Goal: Task Accomplishment & Management: Manage account settings

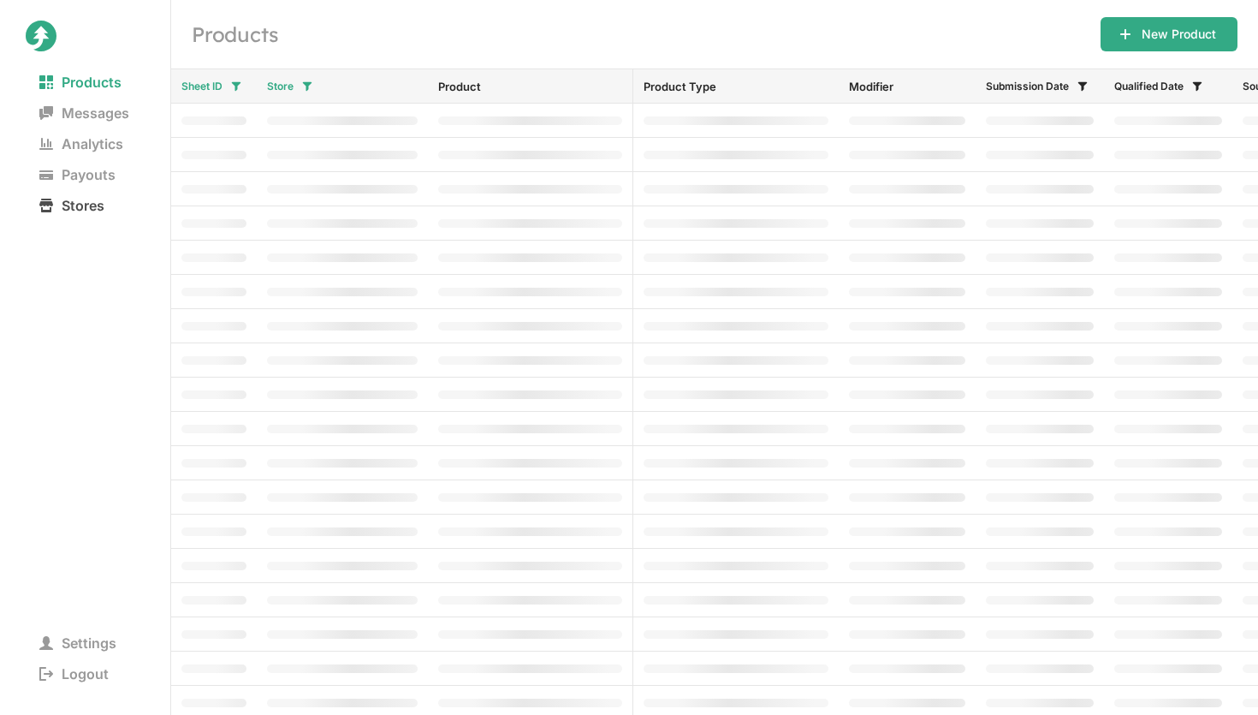
click at [85, 198] on span "Stores" at bounding box center [72, 205] width 92 height 24
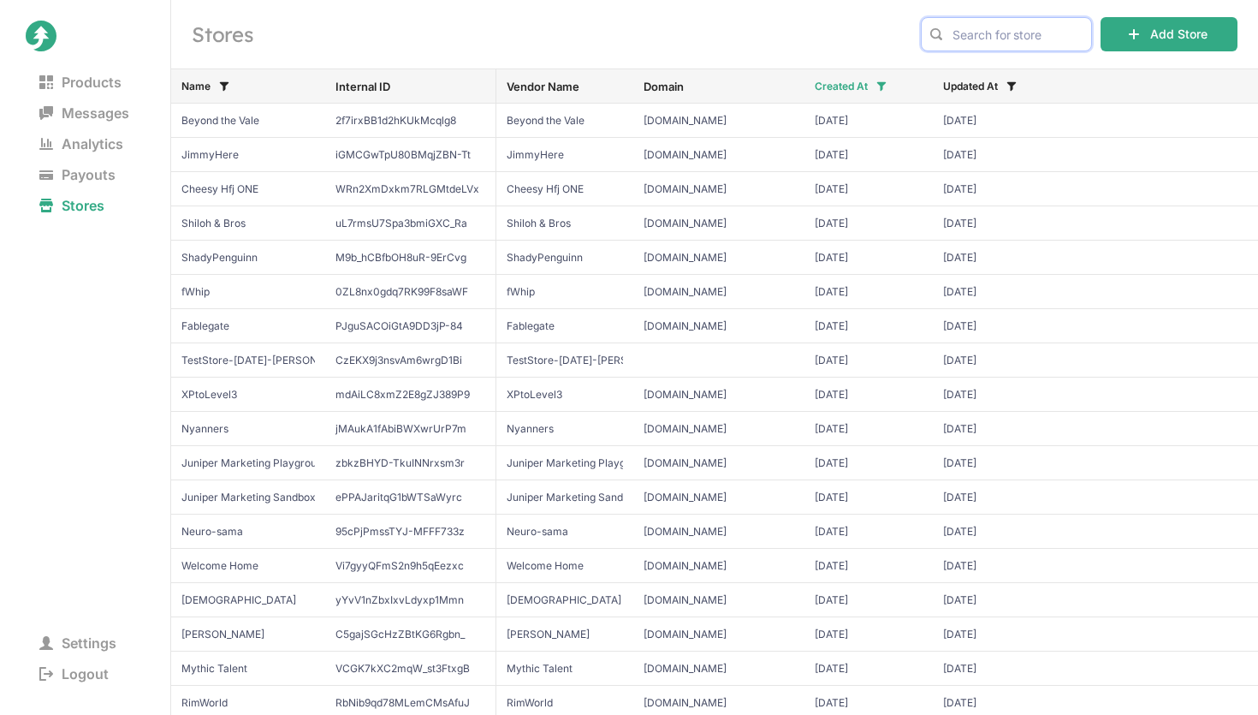
click at [1059, 39] on input "text" at bounding box center [1006, 34] width 171 height 34
type input "gorilla"
click at [1036, 69] on span "Gorilla Tag" at bounding box center [1006, 70] width 142 height 17
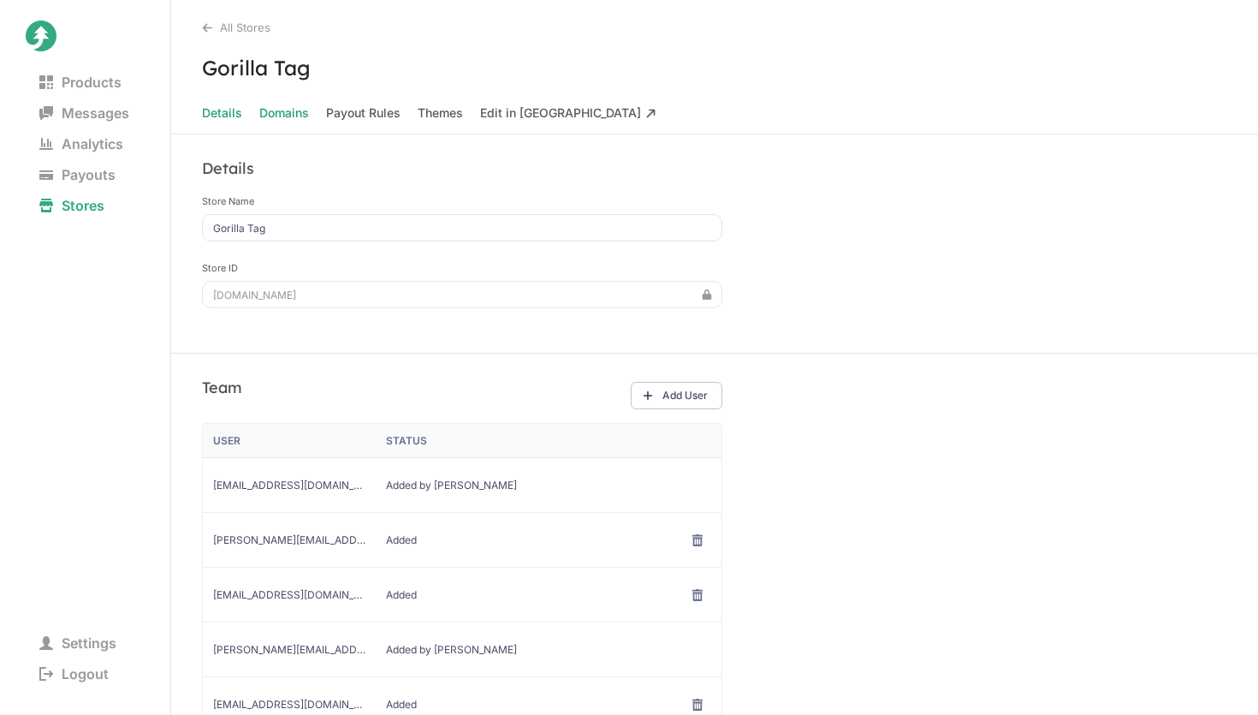
click at [293, 110] on span "Domains" at bounding box center [284, 113] width 50 height 24
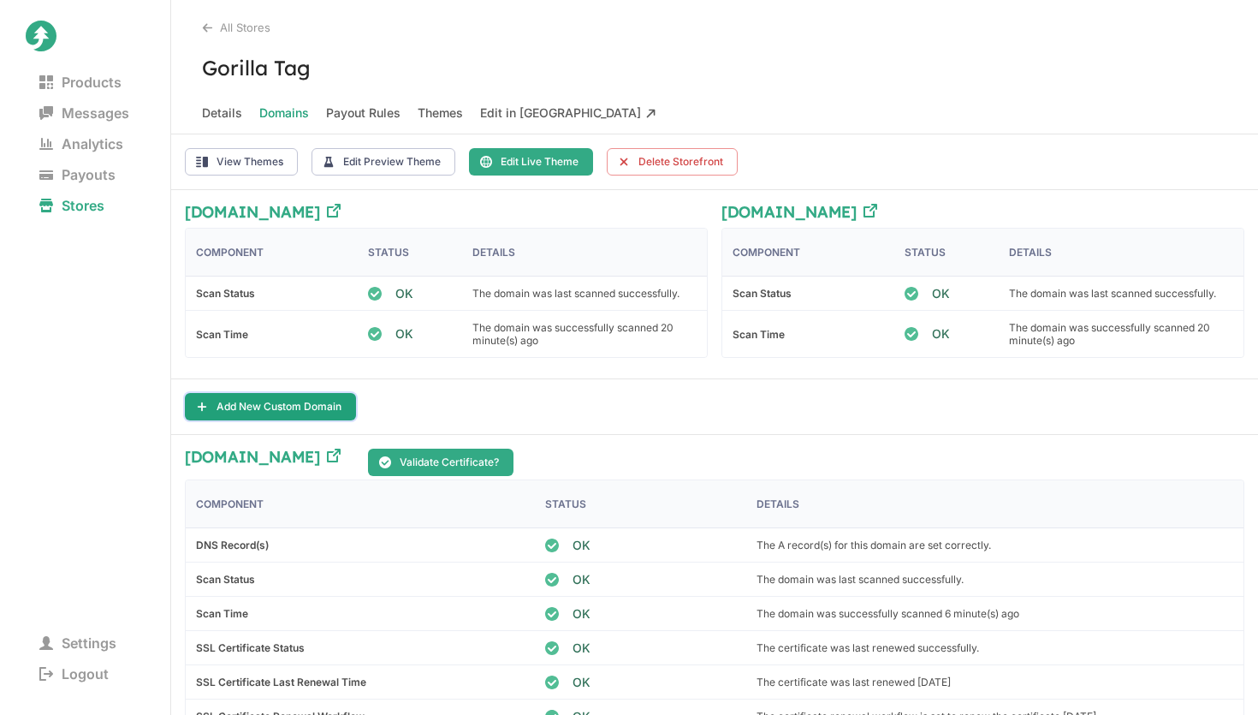
click at [319, 398] on button "Add New Custom Domain" at bounding box center [270, 406] width 171 height 27
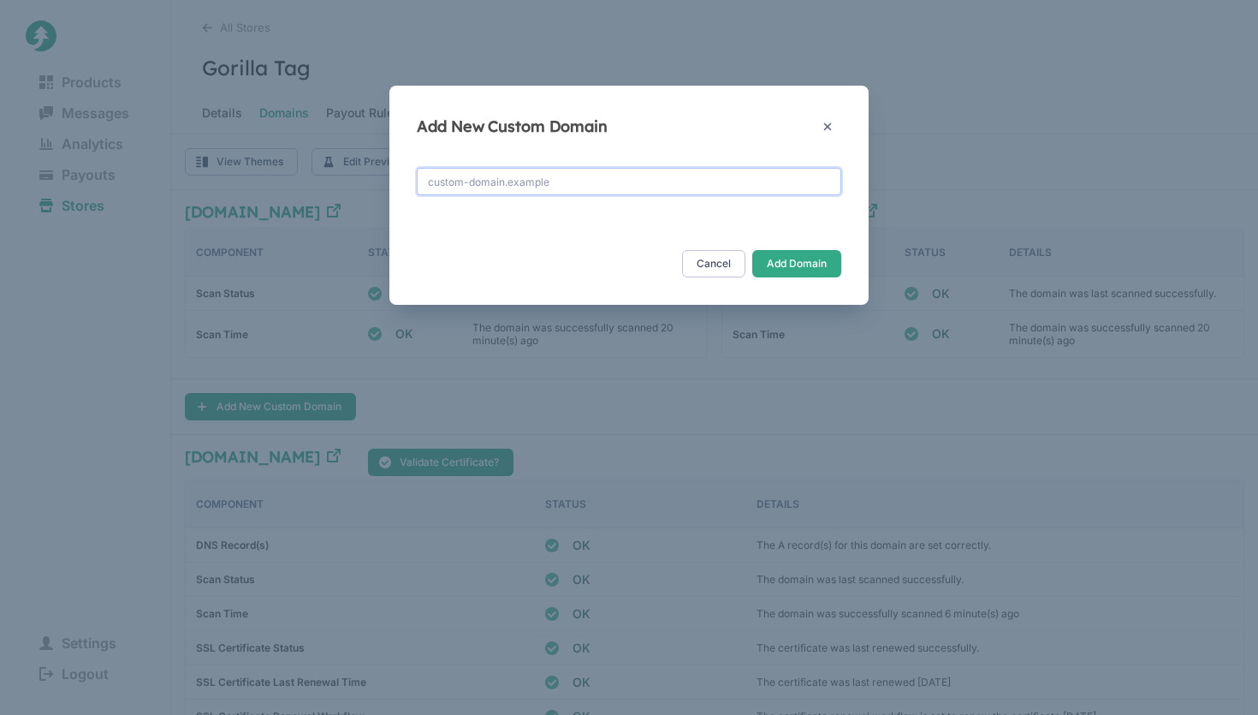
click at [510, 186] on input "text" at bounding box center [629, 181] width 424 height 27
type input "shopgtag.com"
click at [774, 257] on button "Add Domain" at bounding box center [796, 263] width 89 height 27
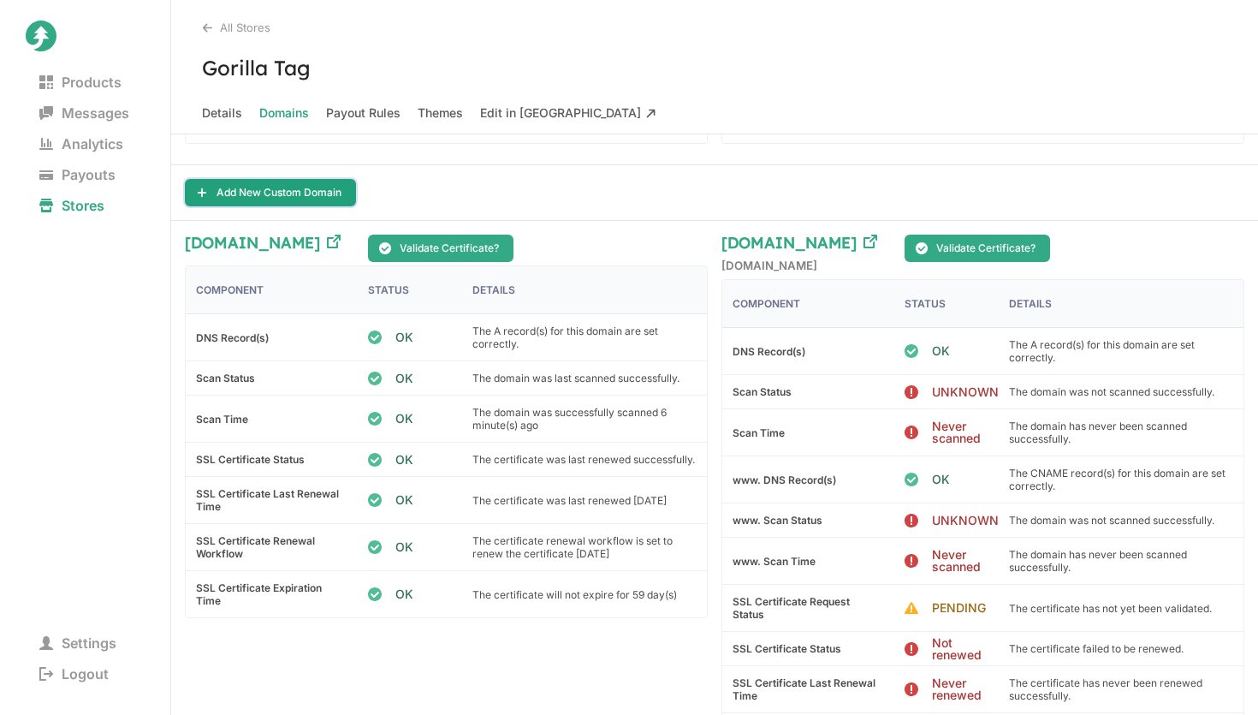
scroll to position [216, 0]
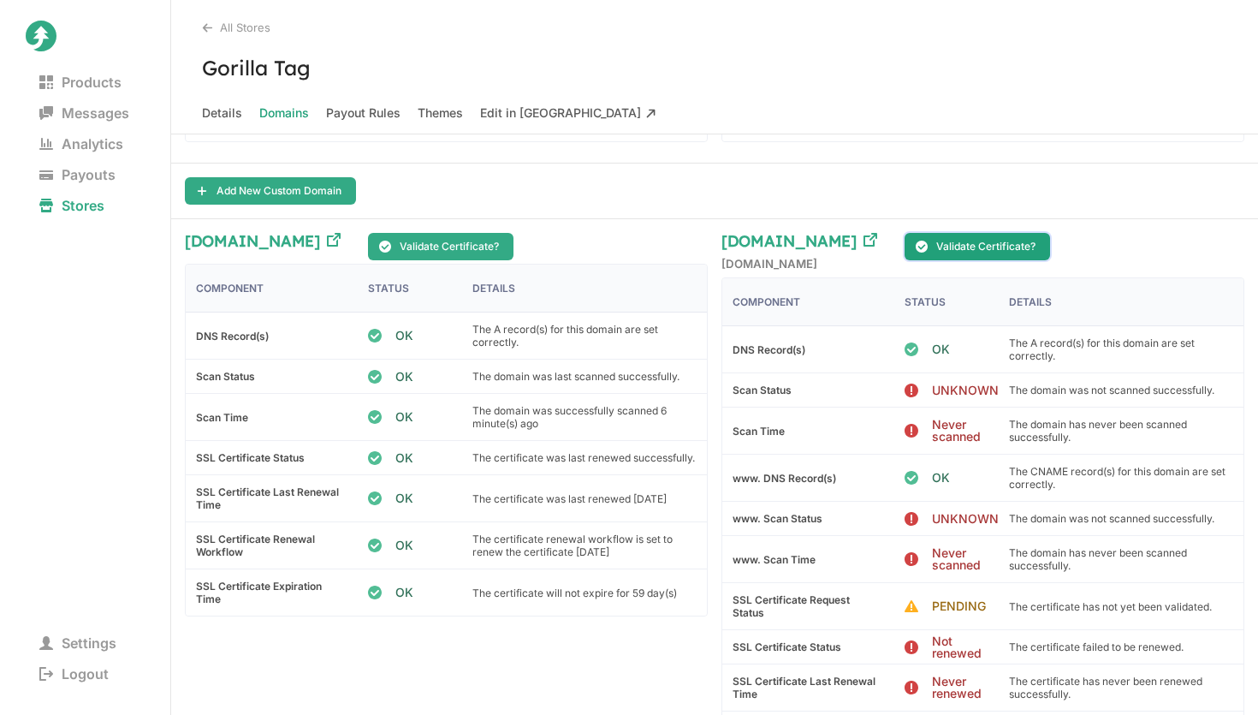
click at [975, 243] on button "Validate Certificate?" at bounding box center [977, 246] width 145 height 27
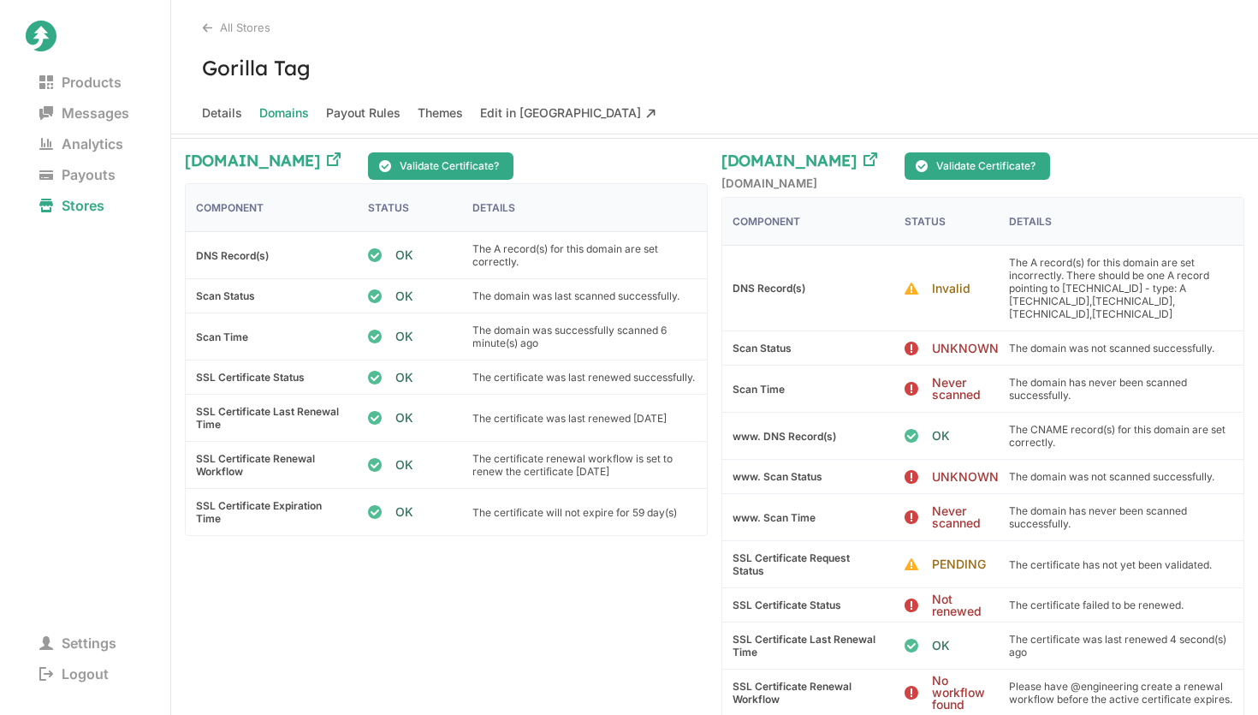
scroll to position [295, 0]
click at [976, 161] on button "Validate Certificate?" at bounding box center [977, 166] width 145 height 27
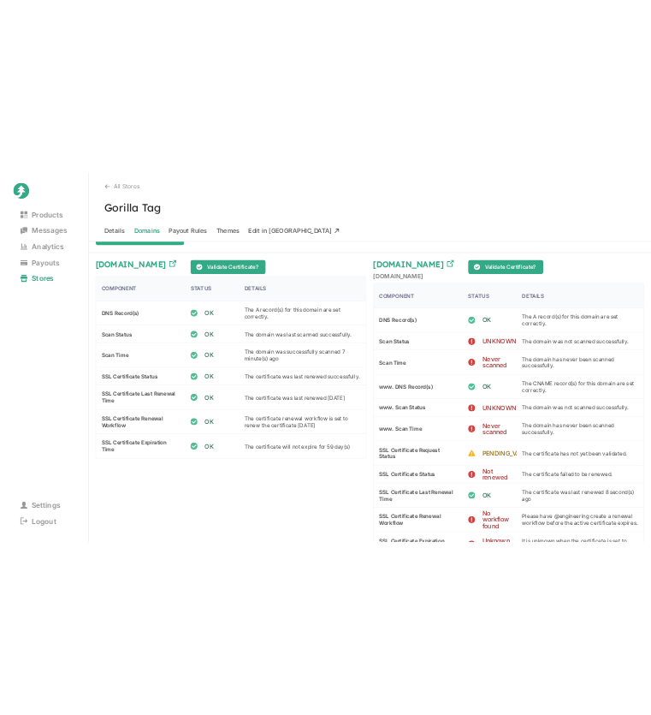
scroll to position [259, 0]
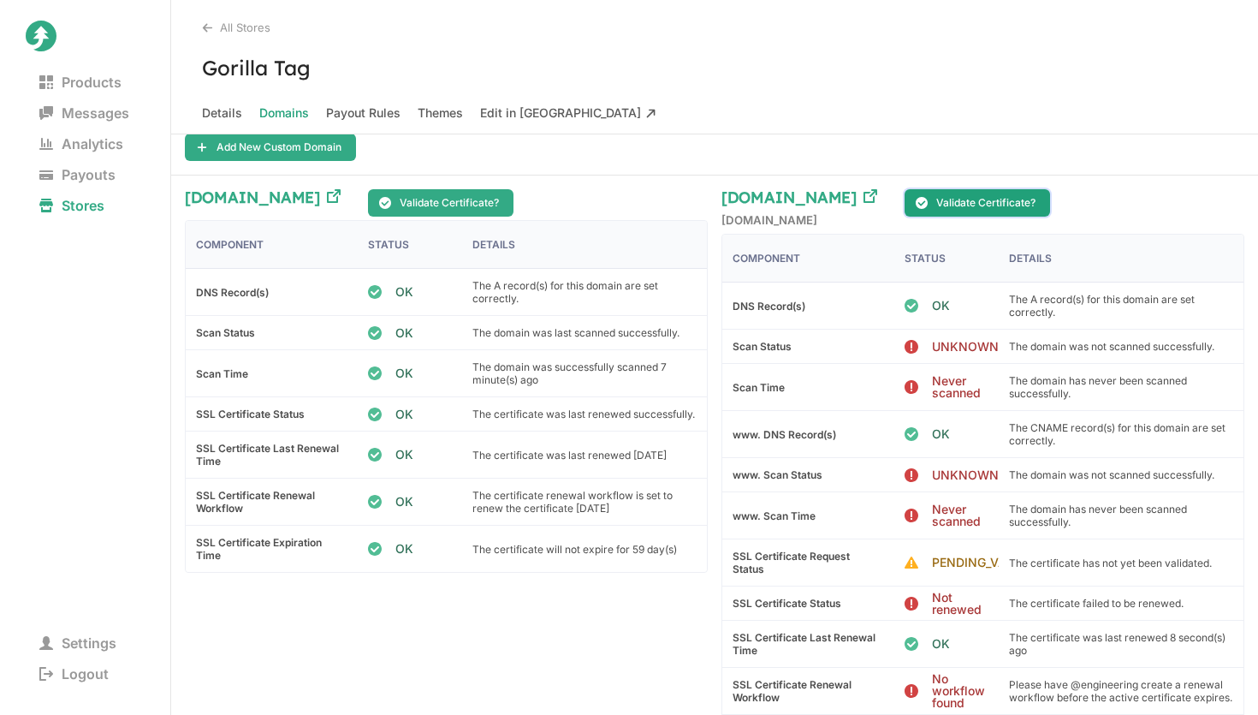
click at [1005, 205] on button "Validate Certificate?" at bounding box center [977, 202] width 145 height 27
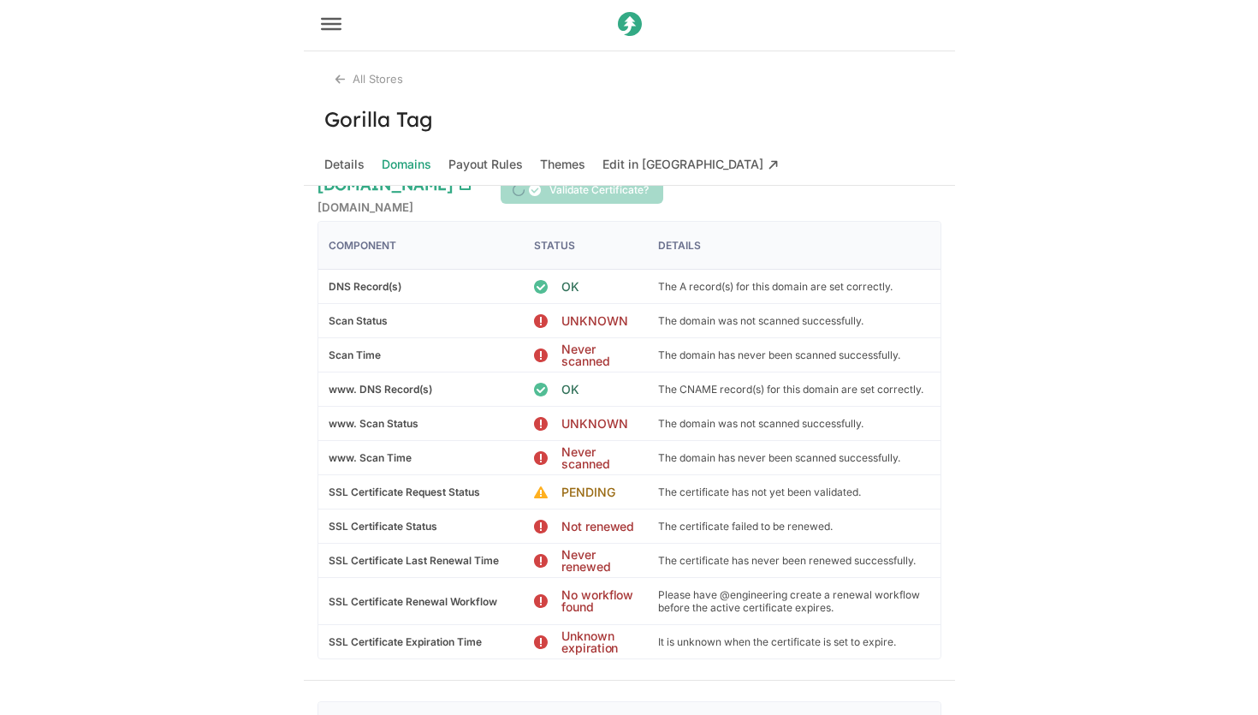
scroll to position [689, 0]
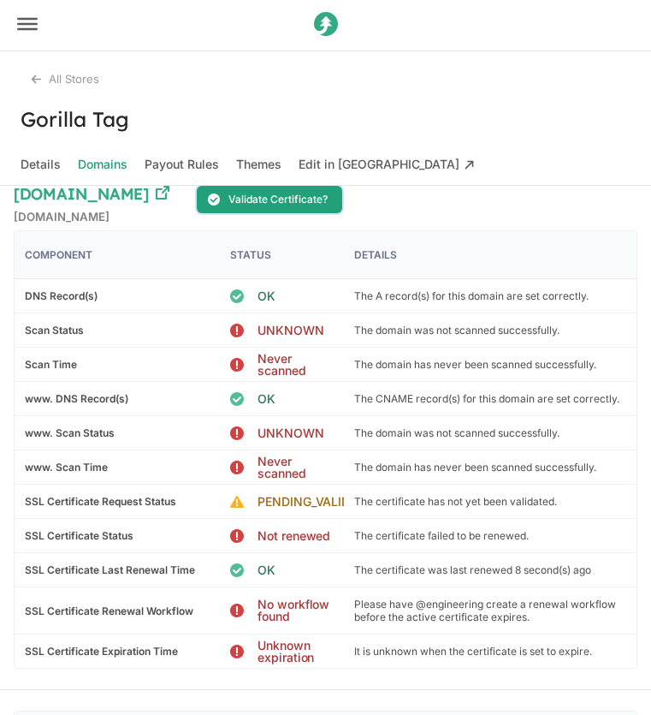
click at [292, 199] on button "Validate Certificate?" at bounding box center [269, 199] width 145 height 27
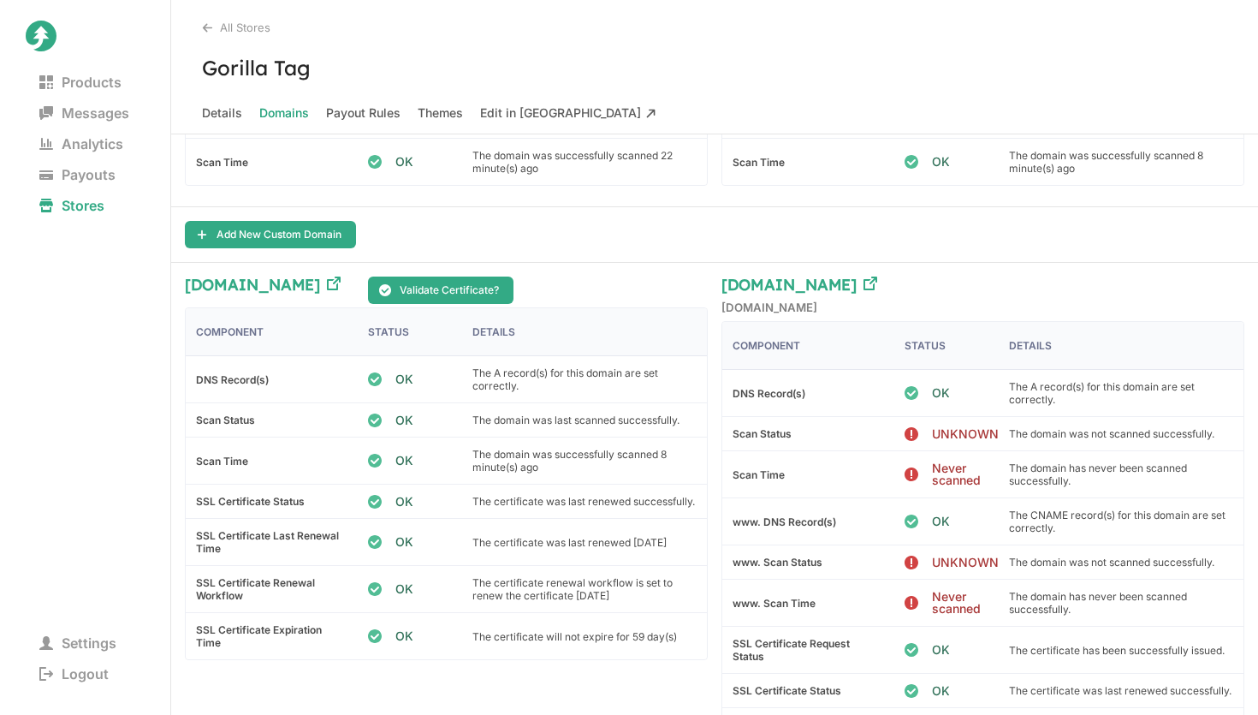
scroll to position [182, 0]
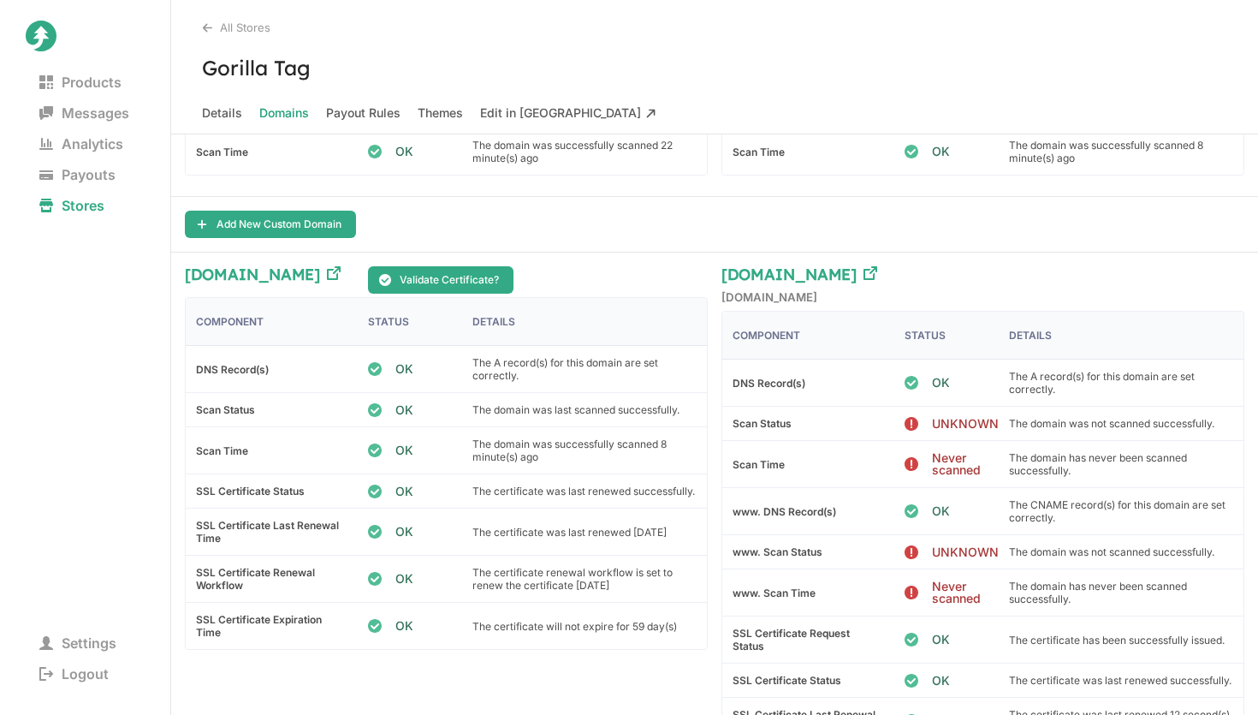
click at [946, 239] on div "Add New Custom Domain" at bounding box center [714, 225] width 1087 height 56
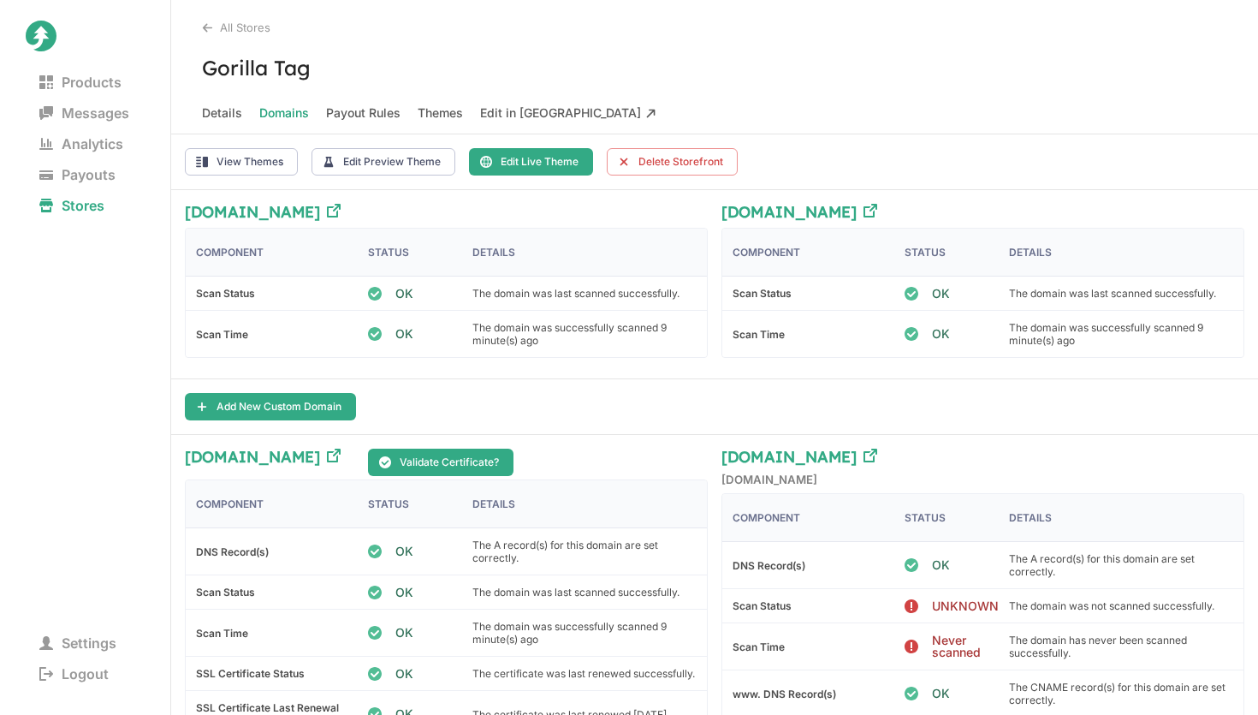
scroll to position [254, 0]
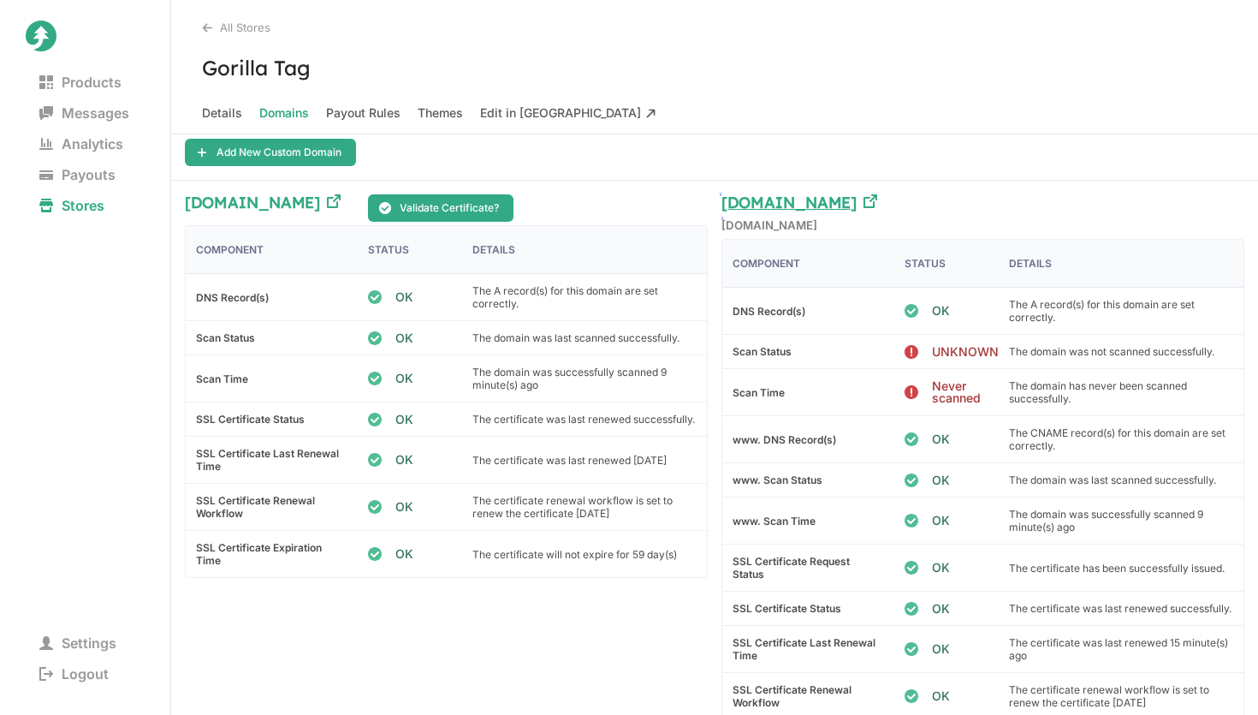
click at [802, 198] on h3 "[DOMAIN_NAME]" at bounding box center [788, 206] width 135 height 24
click at [233, 108] on span "Details" at bounding box center [222, 113] width 40 height 24
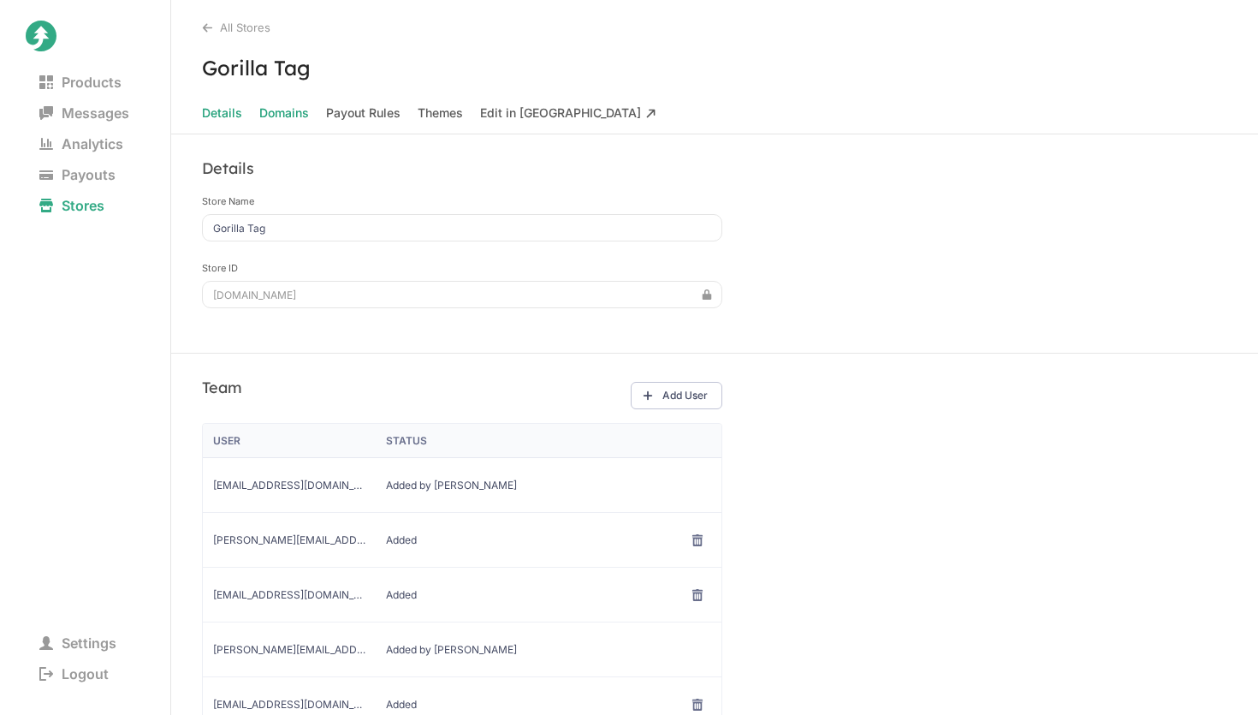
click at [287, 107] on span "Domains" at bounding box center [284, 113] width 50 height 24
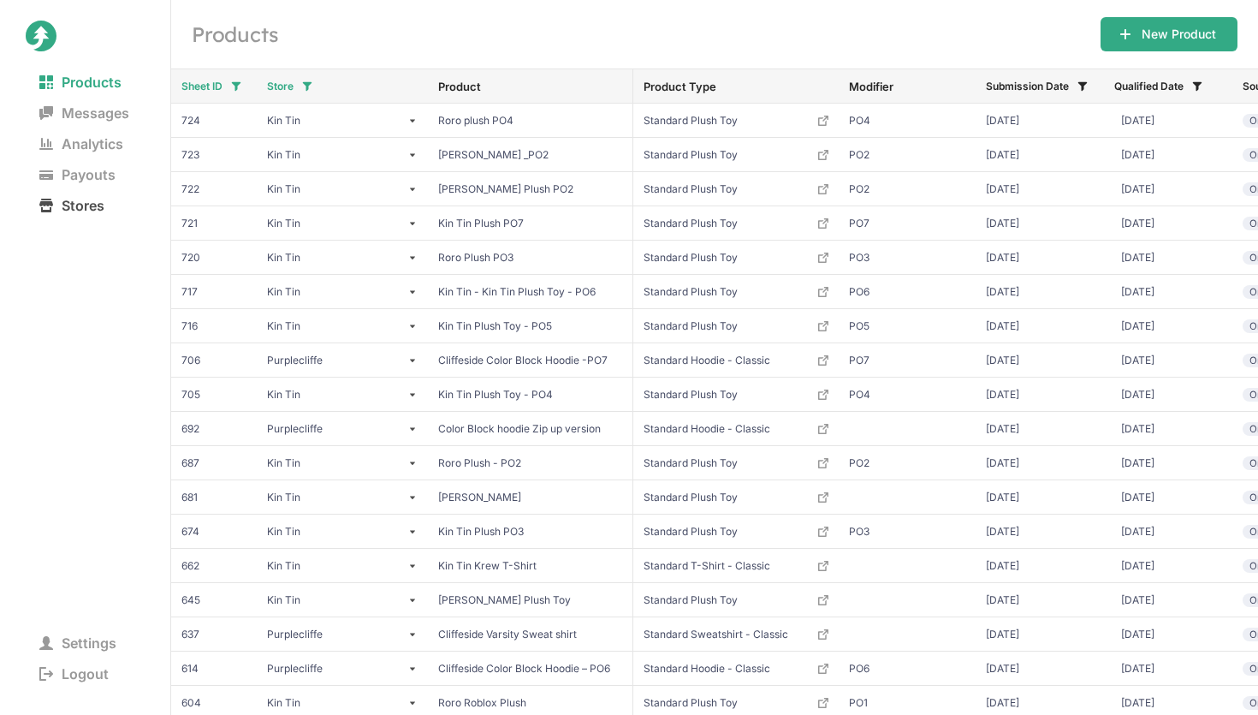
click at [74, 209] on span "Stores" at bounding box center [72, 205] width 92 height 24
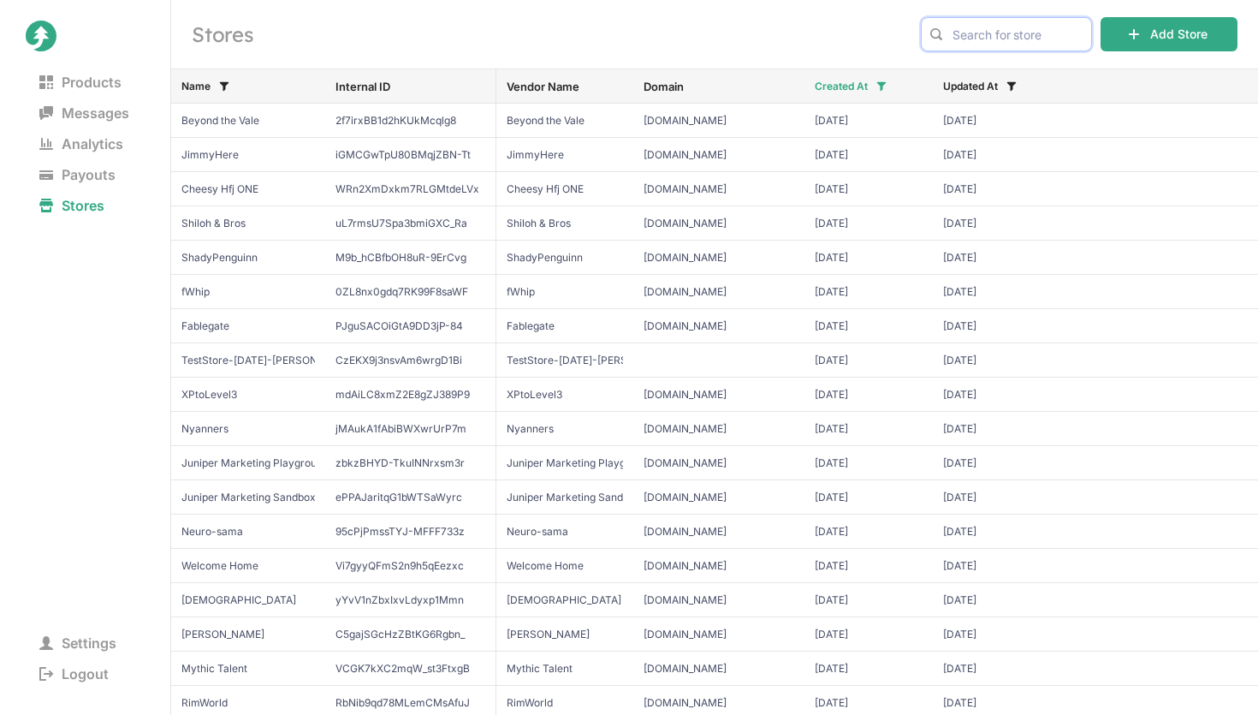
click at [983, 28] on input "text" at bounding box center [1006, 34] width 171 height 34
click at [94, 145] on span "Analytics" at bounding box center [81, 144] width 111 height 24
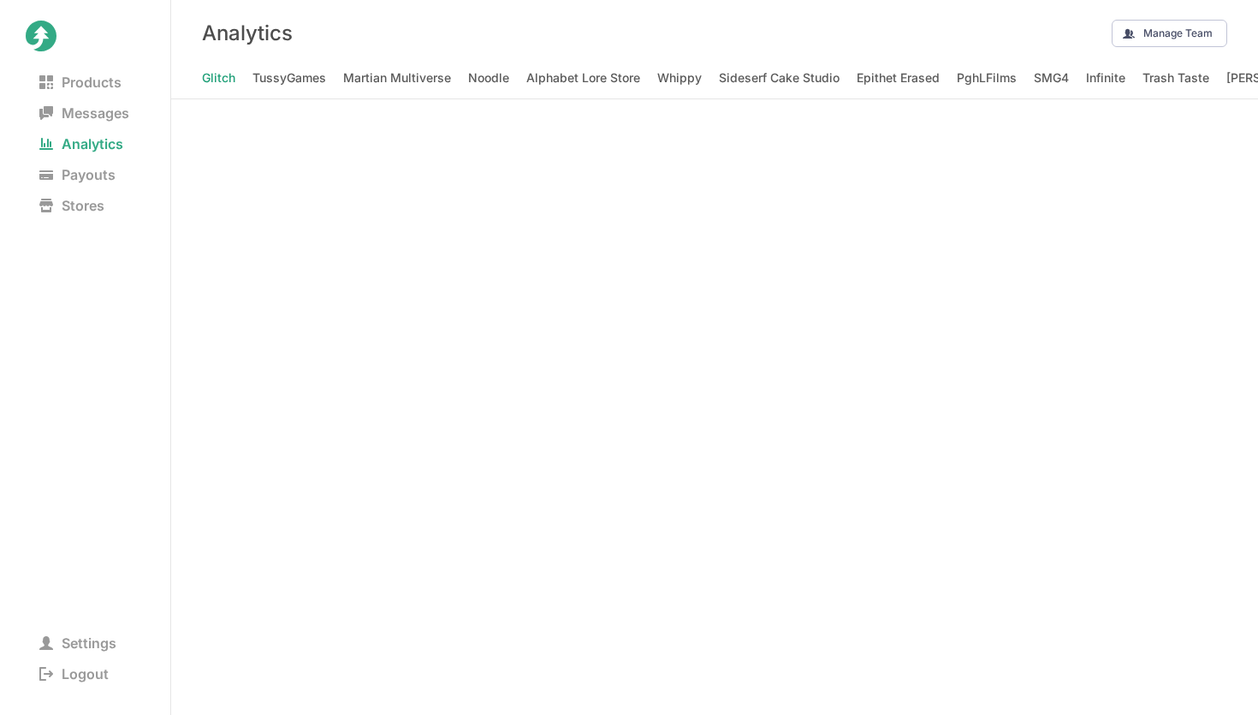
scroll to position [0, 11822]
